Goal: Task Accomplishment & Management: Use online tool/utility

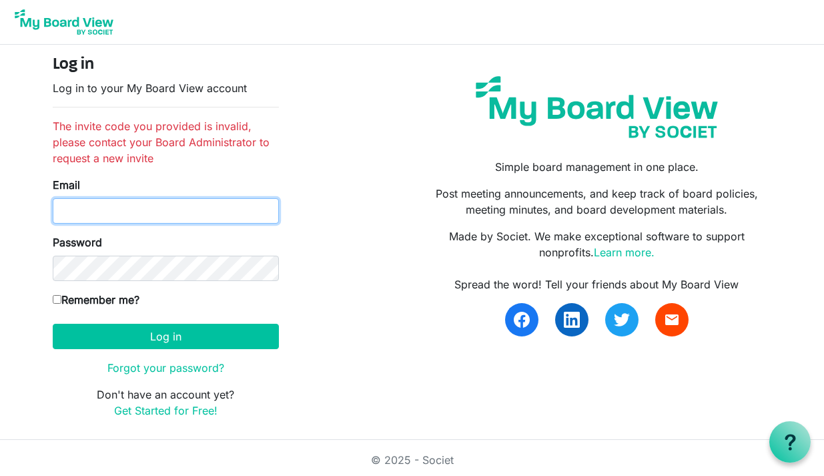
type input "[EMAIL_ADDRESS][DOMAIN_NAME]"
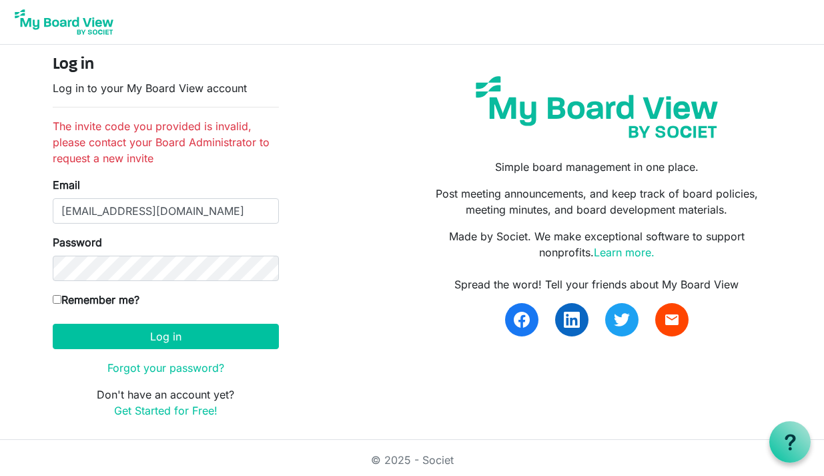
click at [55, 297] on input "Remember me?" at bounding box center [57, 299] width 9 height 9
checkbox input "true"
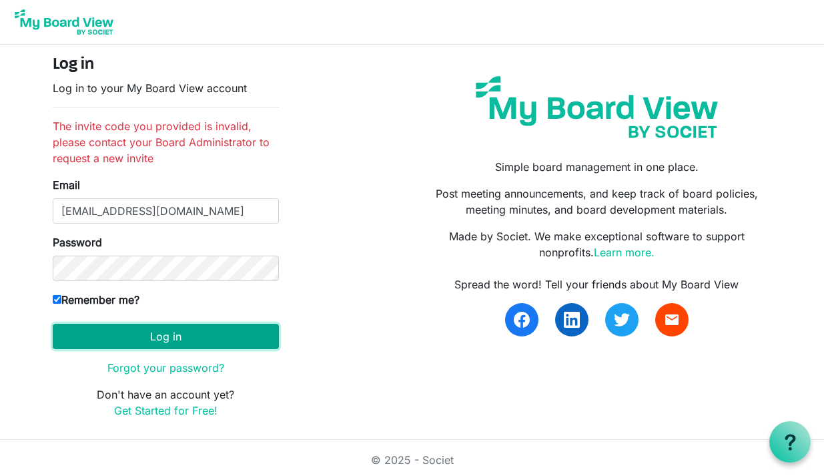
click at [143, 339] on button "Log in" at bounding box center [166, 336] width 226 height 25
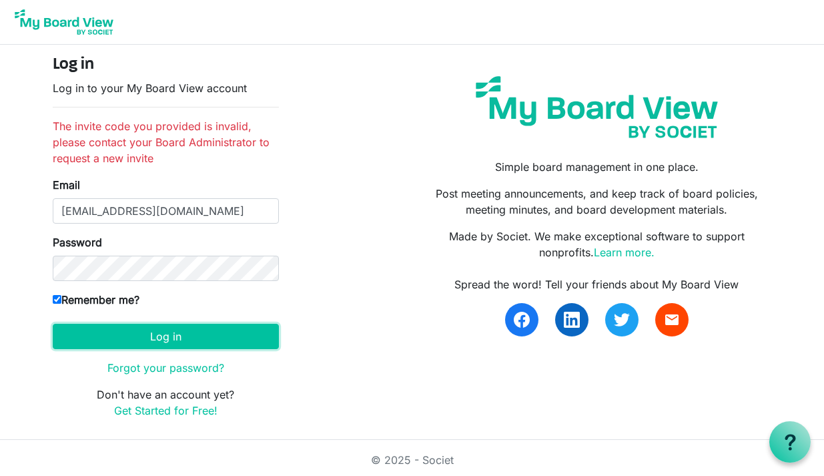
click at [143, 339] on button "Log in" at bounding box center [166, 336] width 226 height 25
click at [79, 23] on img at bounding box center [64, 21] width 107 height 33
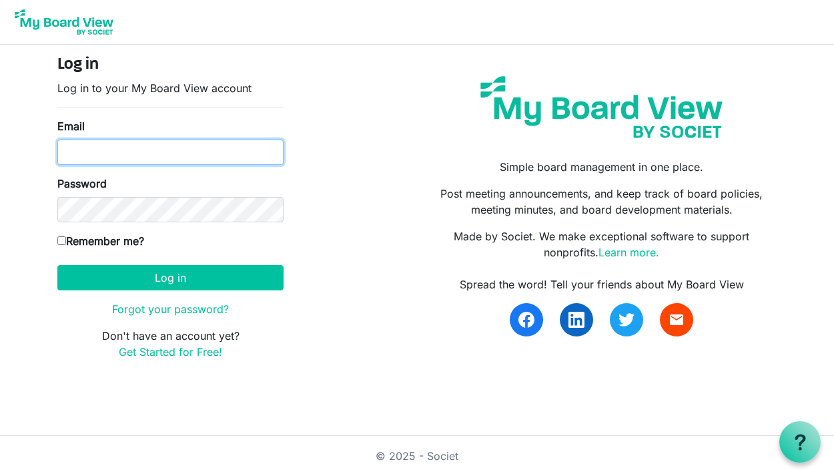
type input "amyybarzabal@gmail.com"
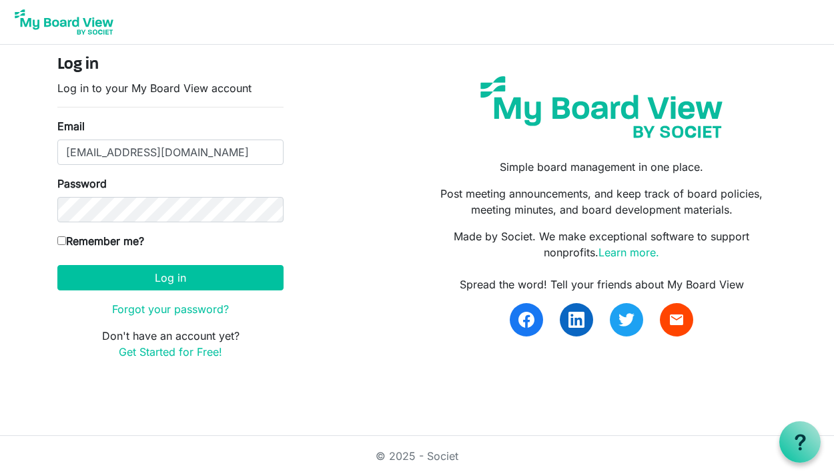
click at [63, 237] on input "Remember me?" at bounding box center [61, 240] width 9 height 9
checkbox input "true"
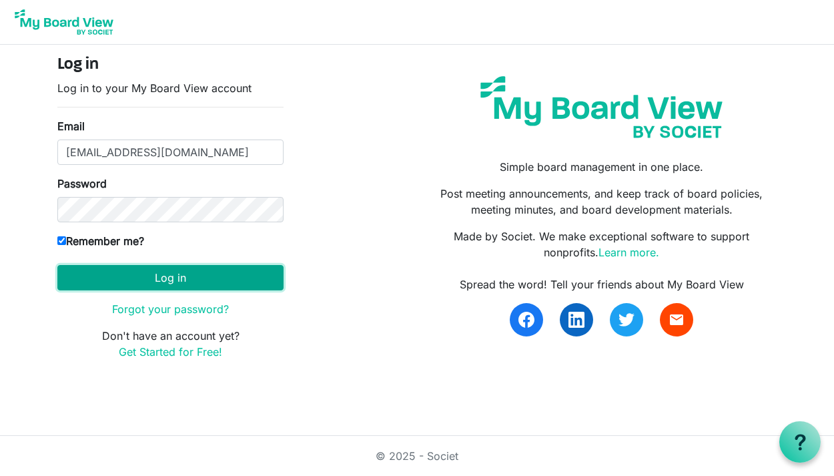
click at [140, 273] on button "Log in" at bounding box center [170, 277] width 226 height 25
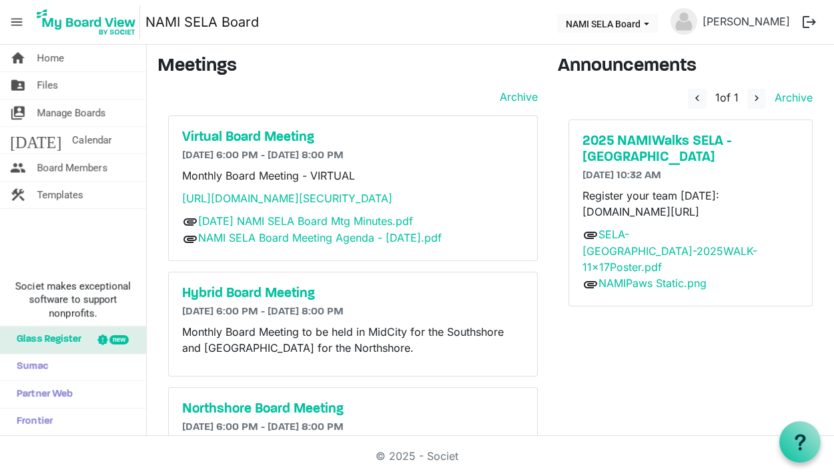
click at [240, 205] on p "[URL][DOMAIN_NAME][SECURITY_DATA]" at bounding box center [353, 198] width 342 height 16
click at [243, 199] on link "[URL][DOMAIN_NAME][SECURITY_DATA]" at bounding box center [287, 197] width 210 height 13
click at [332, 244] on link "NAMI SELA Board Meeting Agenda - 8.18.2025.pdf" at bounding box center [319, 237] width 243 height 13
click at [347, 227] on link "07-21-2025 NAMI SELA Board Mtg Minutes.pdf" at bounding box center [305, 220] width 215 height 13
